Goal: Navigation & Orientation: Find specific page/section

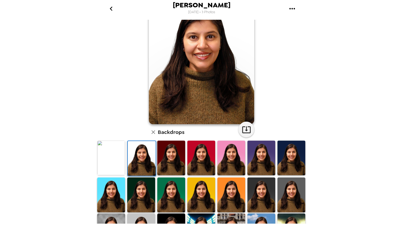
scroll to position [34, 0]
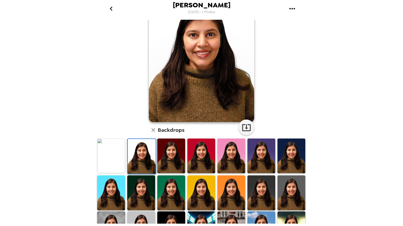
click at [148, 215] on img at bounding box center [141, 229] width 28 height 35
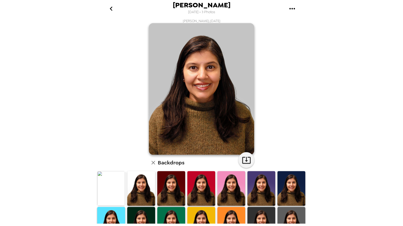
scroll to position [0, 0]
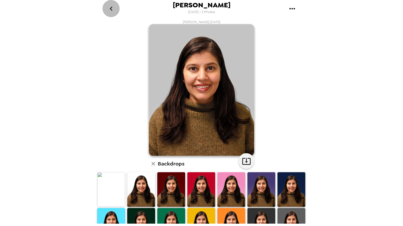
click at [110, 8] on icon "go back" at bounding box center [111, 9] width 3 height 4
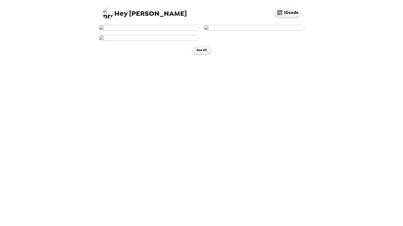
click at [249, 31] on img at bounding box center [254, 28] width 101 height 6
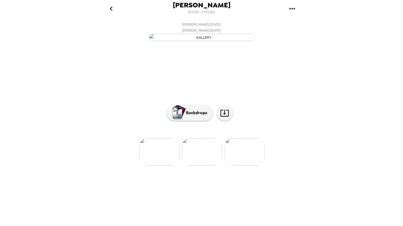
scroll to position [7, 0]
click at [191, 121] on button "Backdrops" at bounding box center [190, 113] width 46 height 16
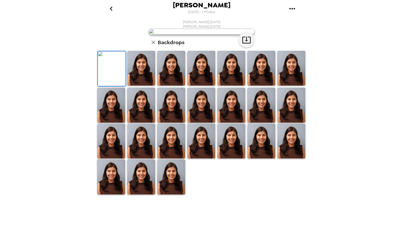
scroll to position [95, 0]
click at [259, 122] on img at bounding box center [261, 105] width 28 height 35
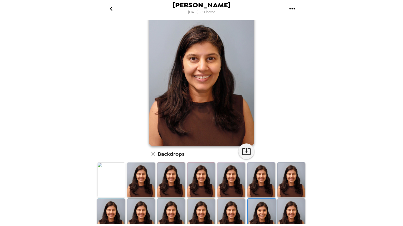
scroll to position [0, 0]
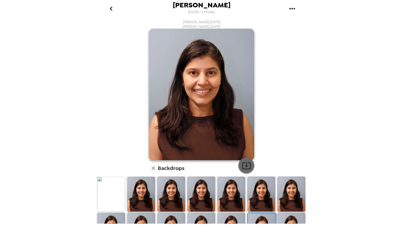
click at [245, 168] on icon "button" at bounding box center [246, 166] width 8 height 7
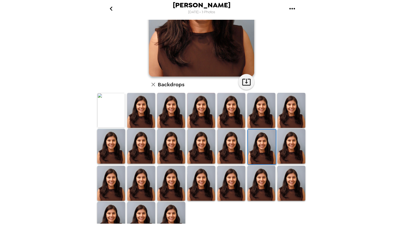
scroll to position [95, 0]
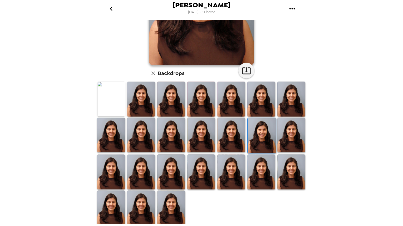
click at [135, 204] on img at bounding box center [141, 208] width 28 height 35
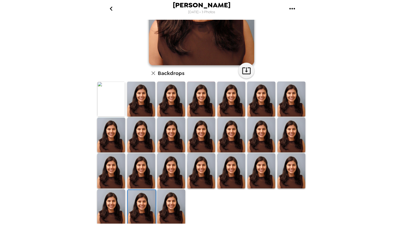
scroll to position [0, 0]
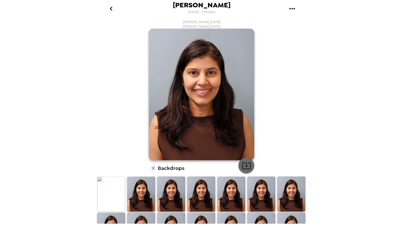
click at [243, 168] on icon "button" at bounding box center [246, 165] width 9 height 9
click at [292, 8] on icon "gallery menu" at bounding box center [292, 8] width 6 height 1
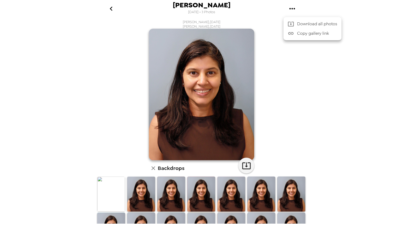
click at [110, 7] on div at bounding box center [201, 113] width 403 height 226
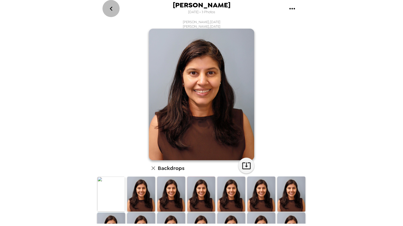
click at [112, 5] on icon "go back" at bounding box center [111, 8] width 8 height 8
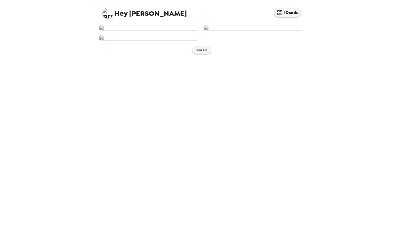
click at [163, 31] on img at bounding box center [149, 28] width 101 height 6
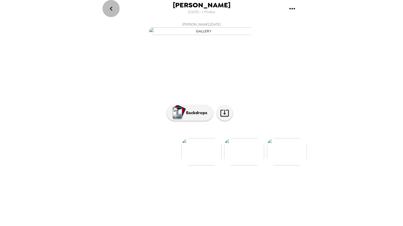
click at [111, 7] on icon "go back" at bounding box center [111, 9] width 3 height 4
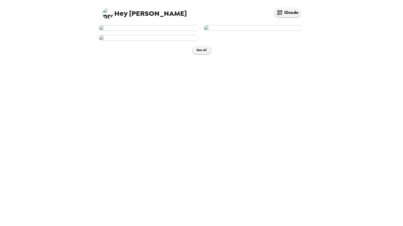
click at [256, 31] on img at bounding box center [254, 28] width 101 height 6
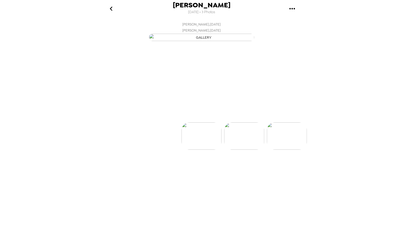
scroll to position [0, 42]
